Goal: Navigation & Orientation: Find specific page/section

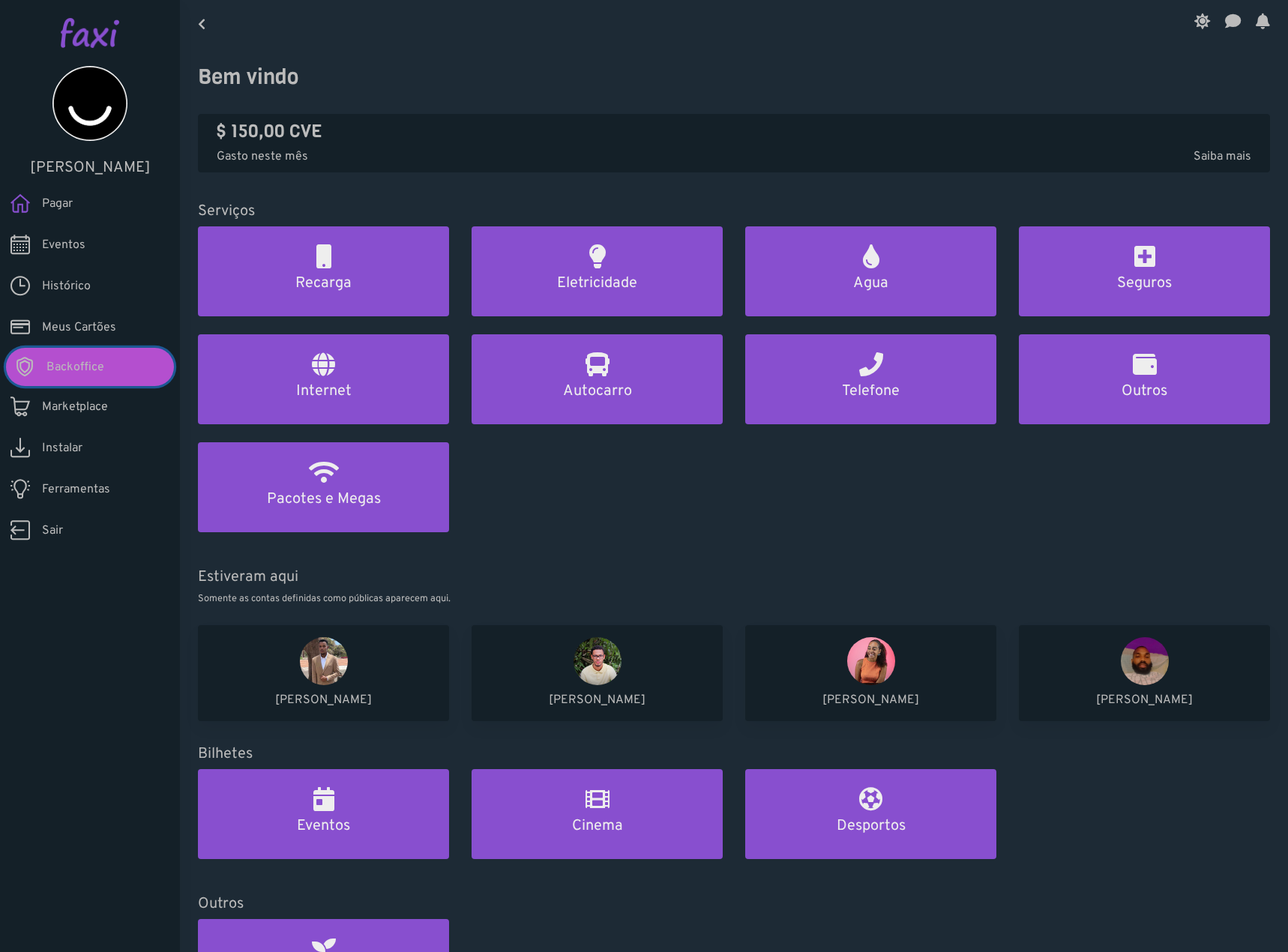
click at [122, 365] on link "Backoffice" at bounding box center [90, 367] width 168 height 39
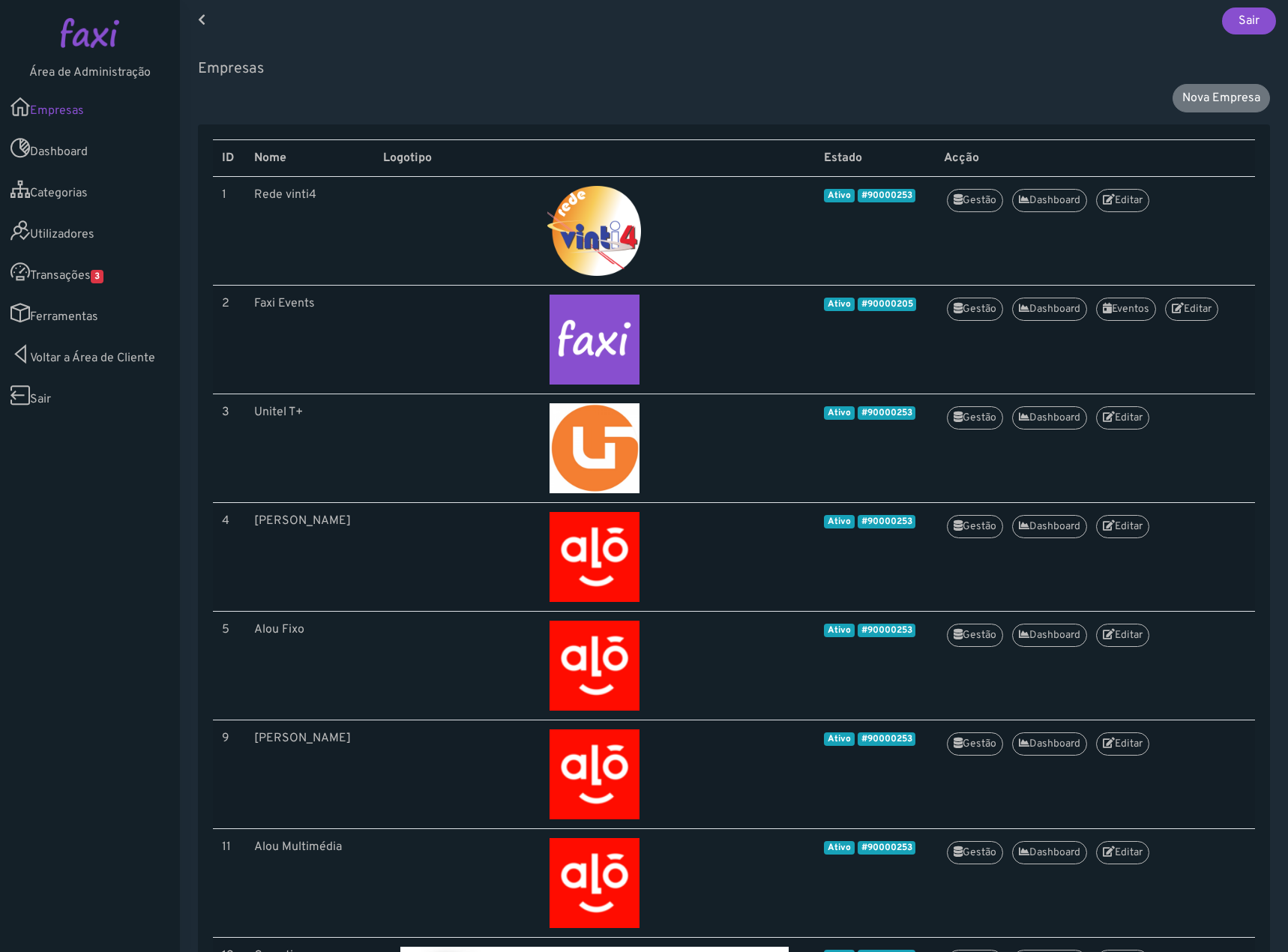
click at [88, 272] on link "Transações 3" at bounding box center [89, 271] width 180 height 41
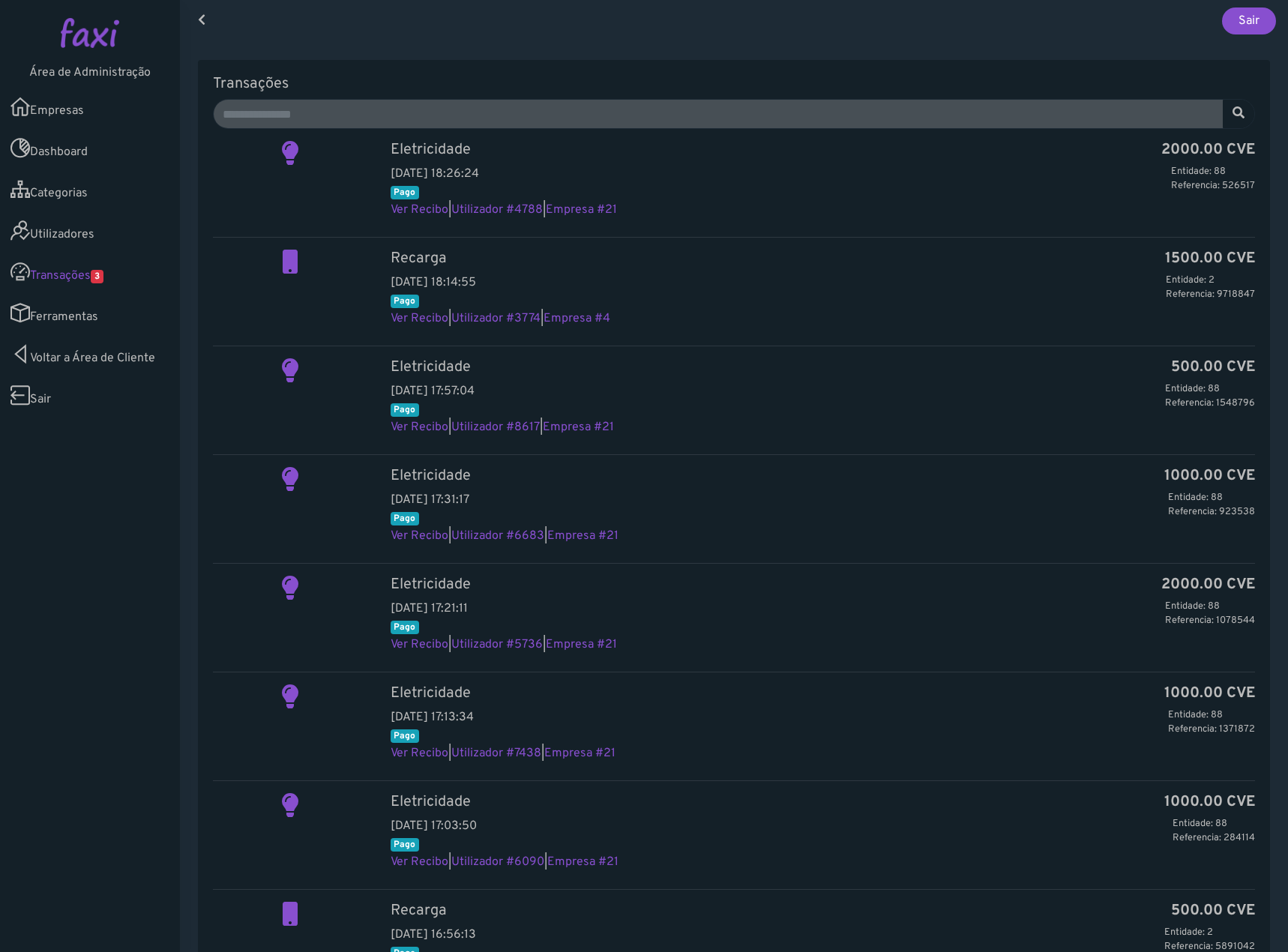
click at [135, 110] on link "Empresas" at bounding box center [89, 106] width 180 height 41
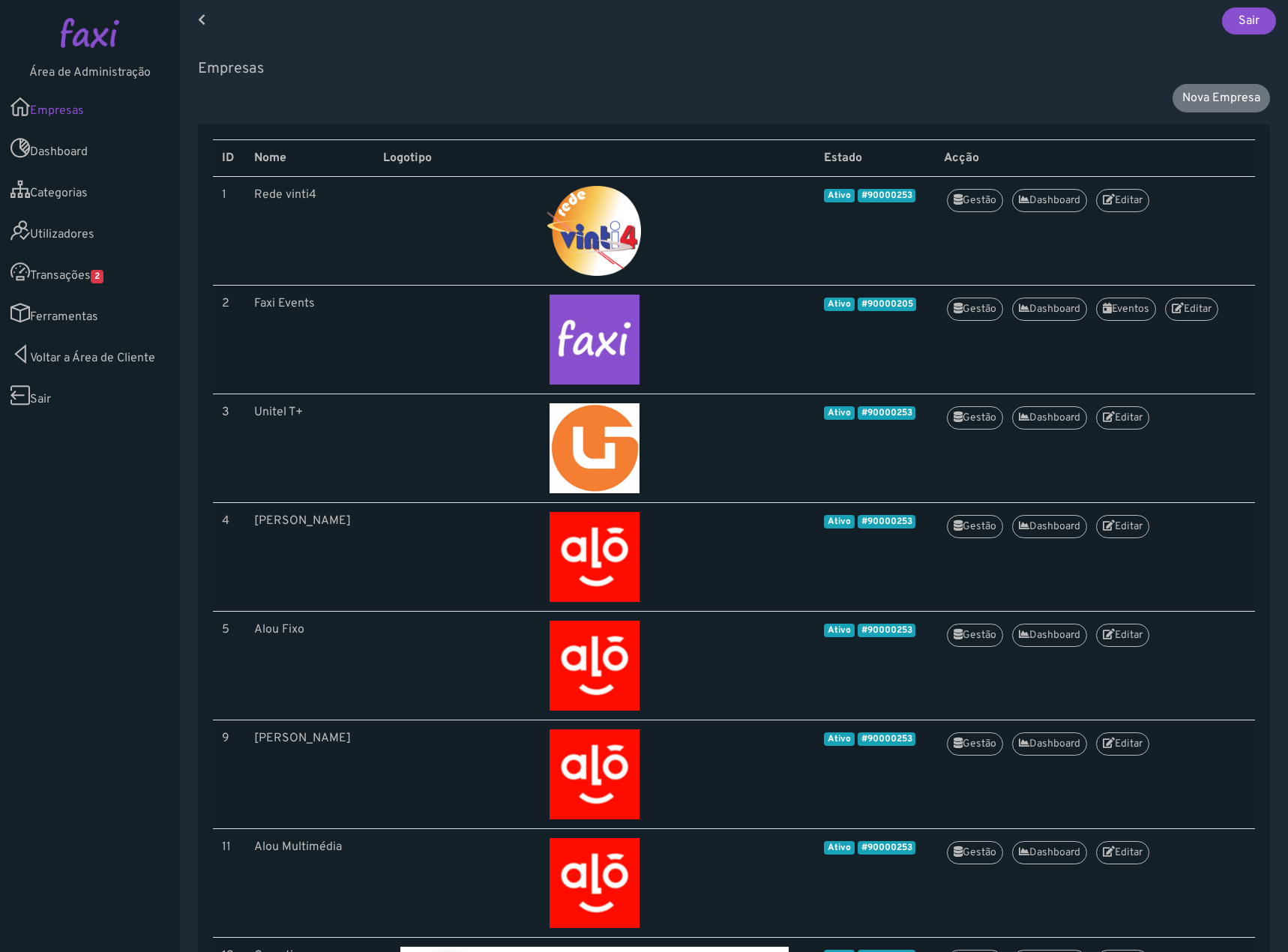
click at [110, 282] on link "Transações 2" at bounding box center [89, 271] width 180 height 41
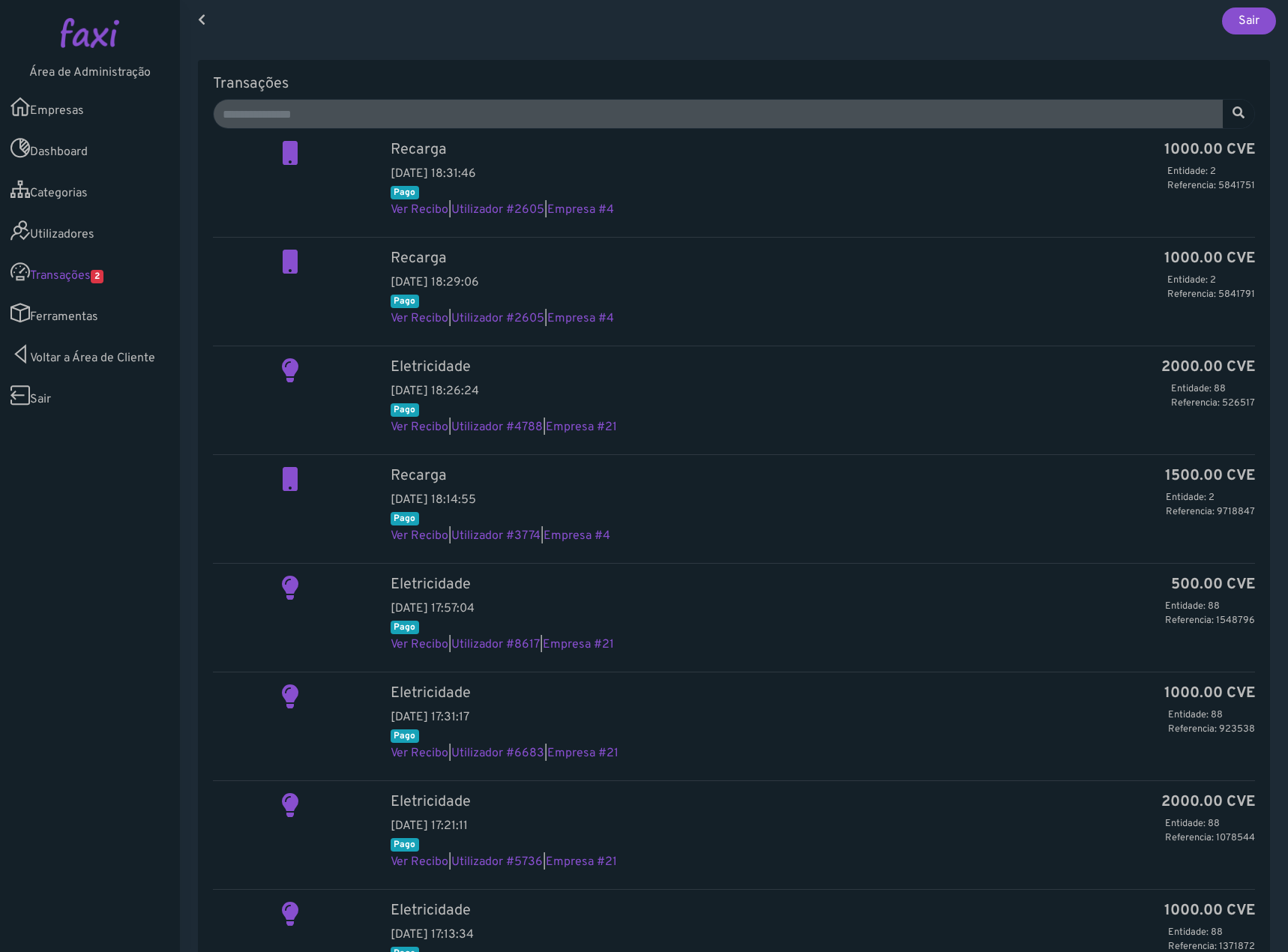
click at [78, 239] on link "Utilizadores" at bounding box center [89, 230] width 180 height 41
click at [76, 281] on link "Transações 2" at bounding box center [89, 271] width 180 height 41
click at [75, 244] on link "Utilizadores" at bounding box center [89, 230] width 180 height 41
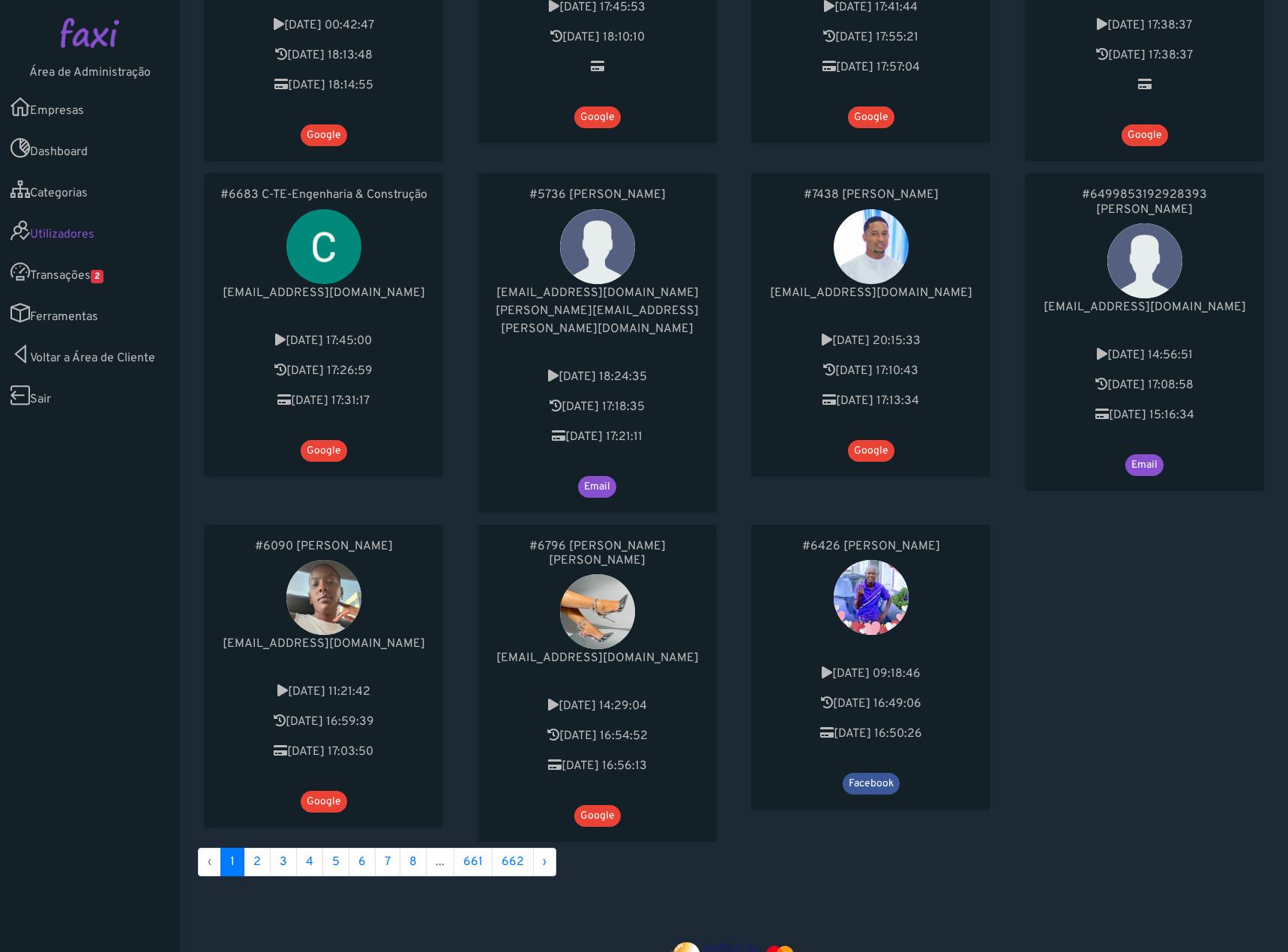
scroll to position [713, 0]
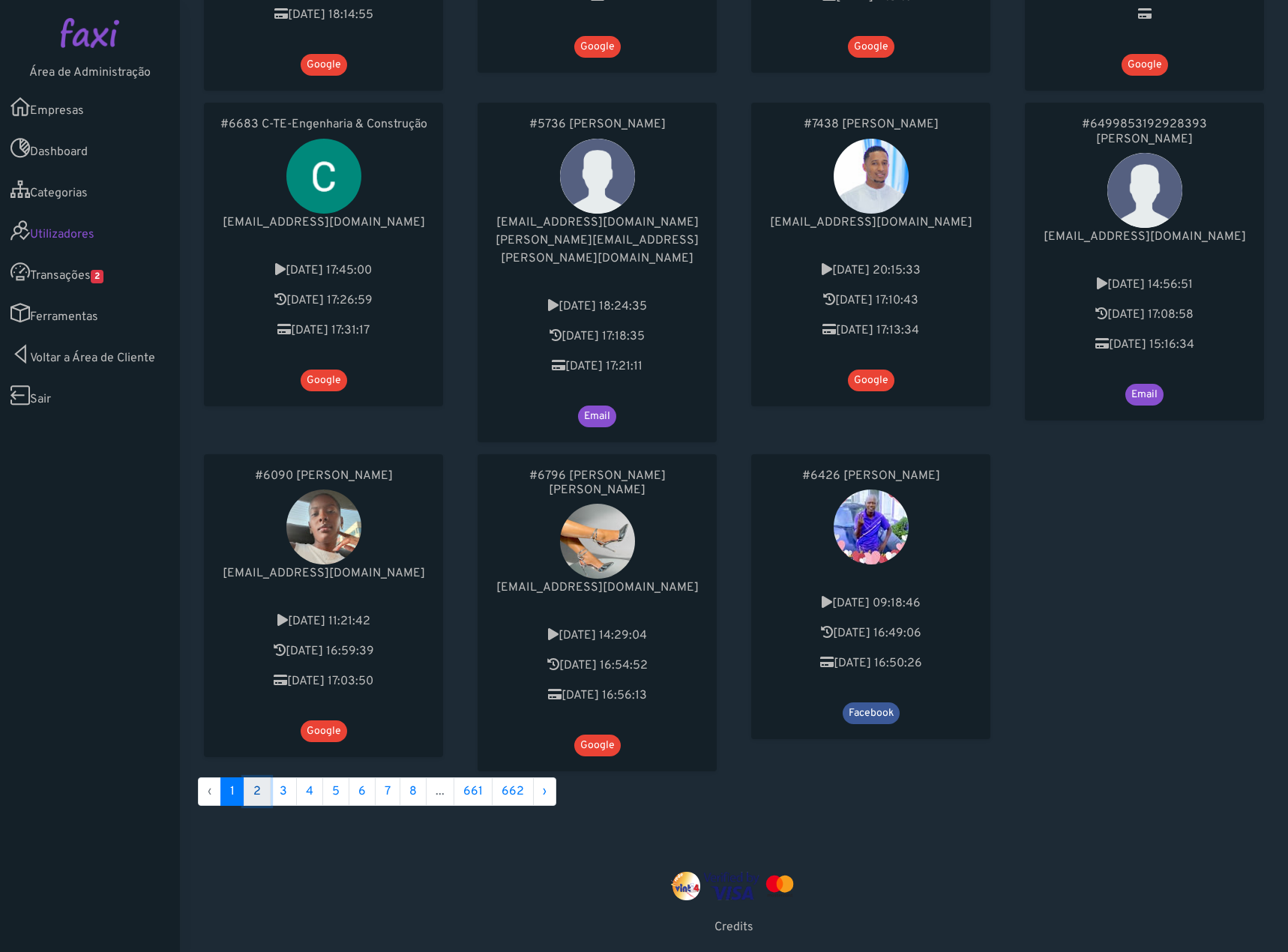
click at [265, 777] on link "2" at bounding box center [257, 791] width 27 height 29
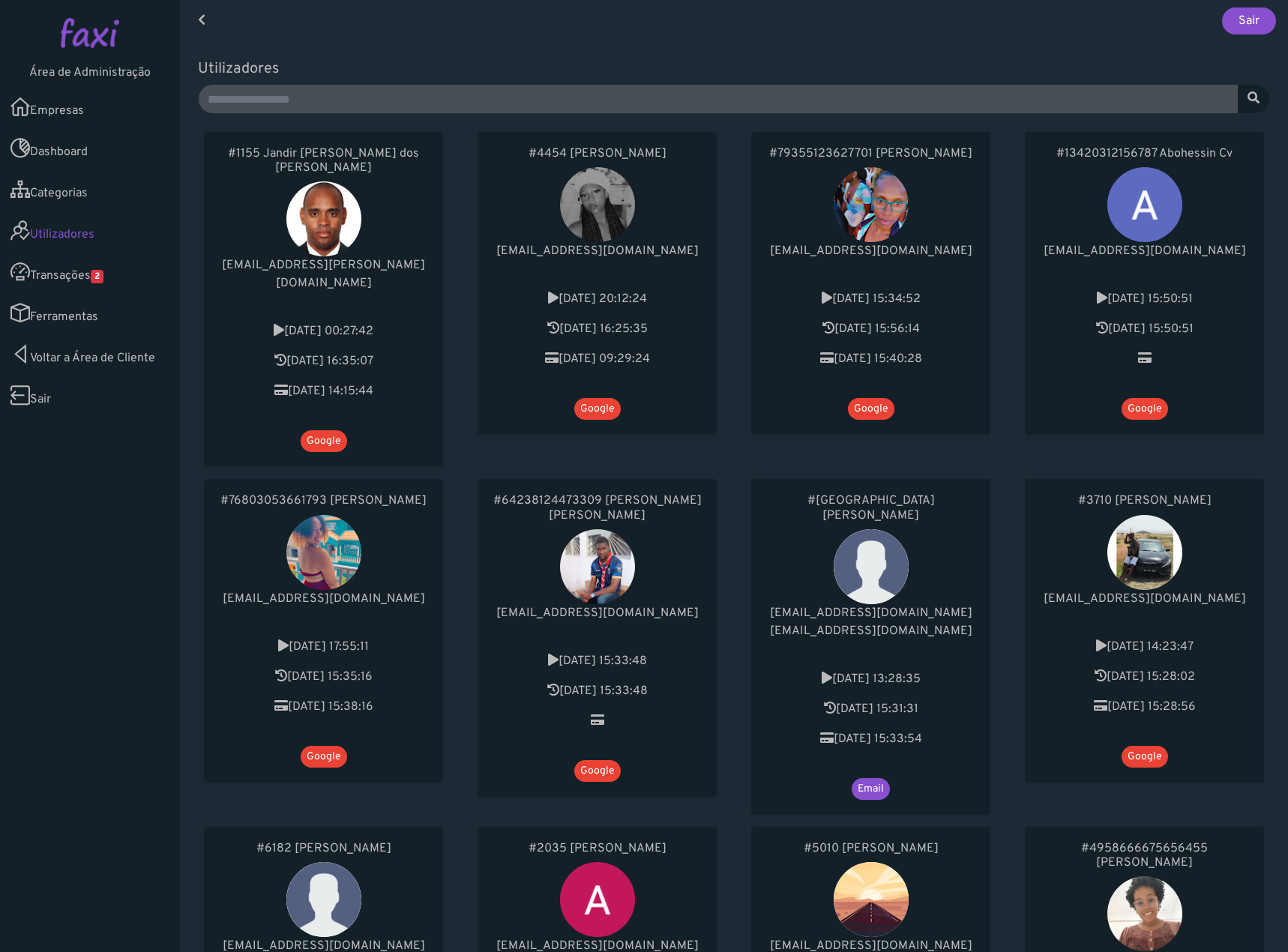
click at [78, 350] on link "Voltar a Área de Cliente" at bounding box center [89, 354] width 180 height 41
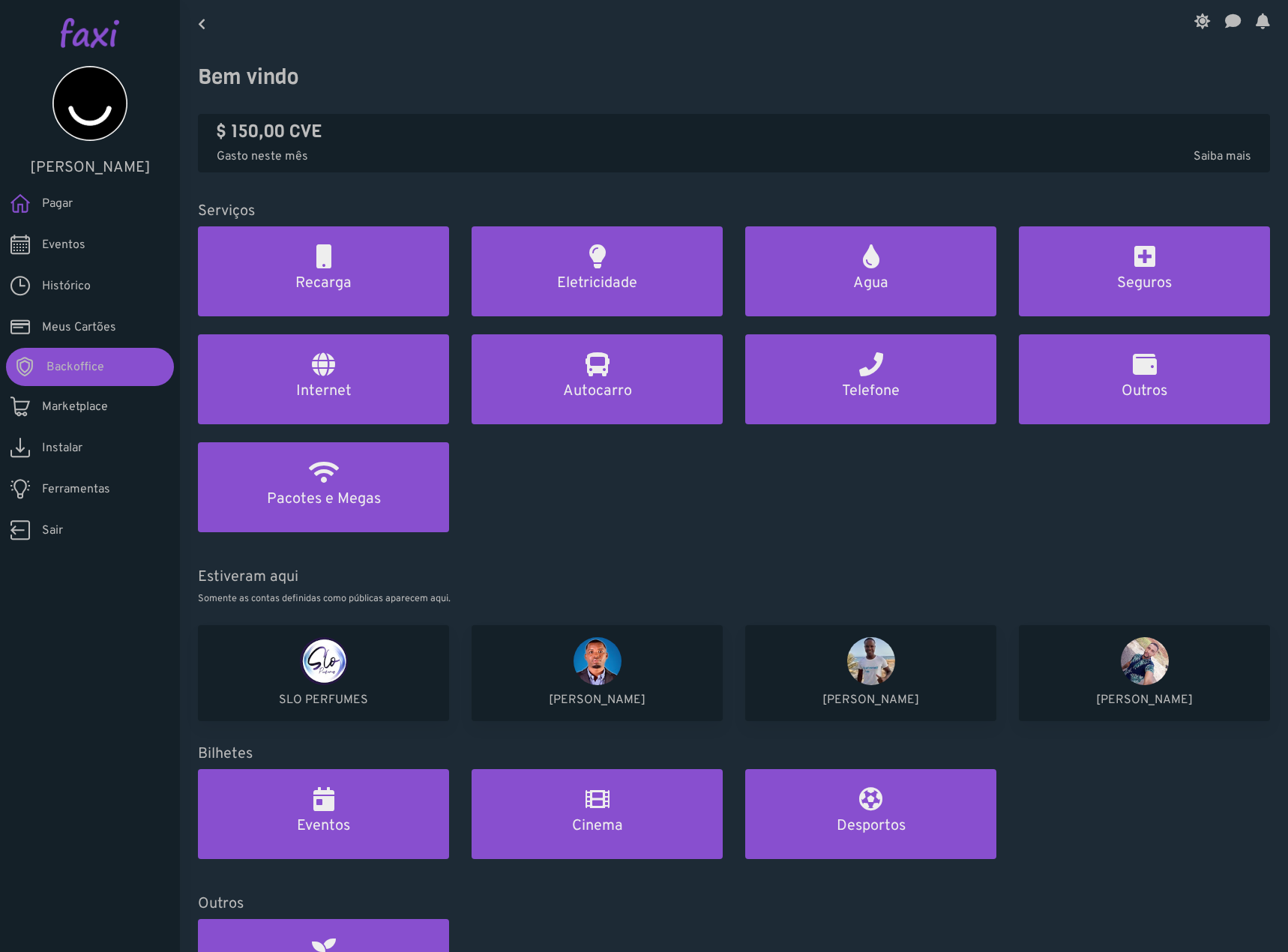
click at [97, 416] on link "Marketplace" at bounding box center [89, 406] width 180 height 41
click at [84, 356] on link "Backoffice" at bounding box center [90, 367] width 168 height 39
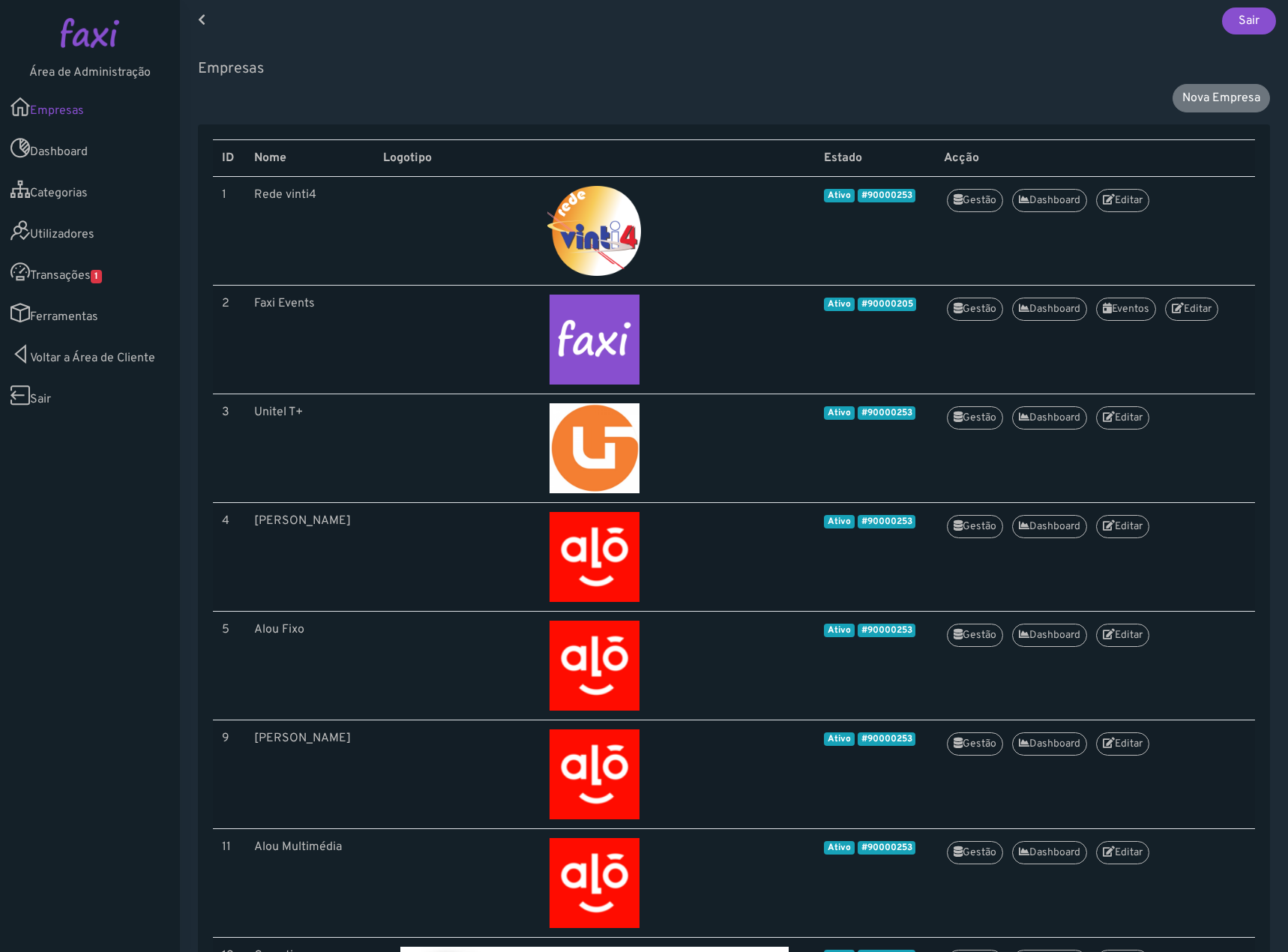
click at [109, 259] on link "Transações 1" at bounding box center [89, 271] width 180 height 41
